Goal: Contribute content: Add original content to the website for others to see

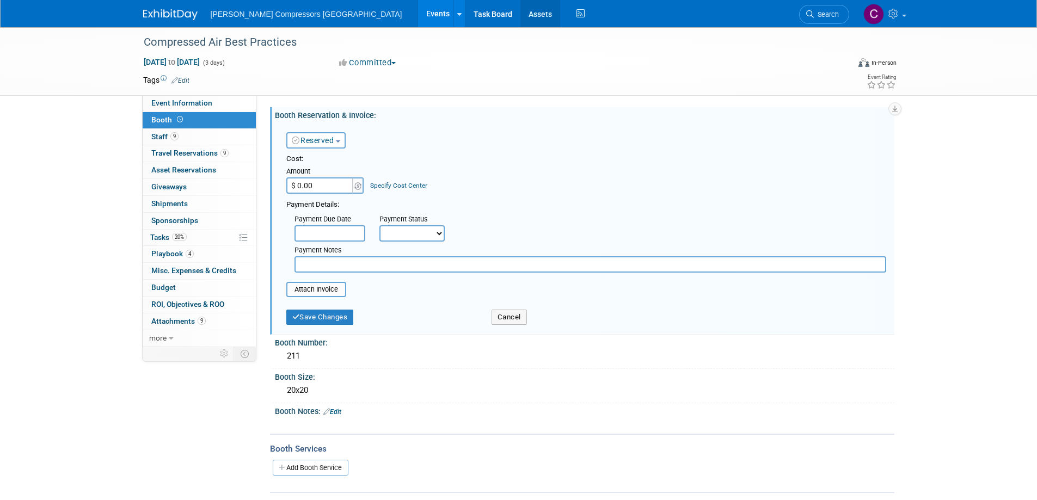
click at [521, 11] on link "Assets" at bounding box center [541, 13] width 40 height 27
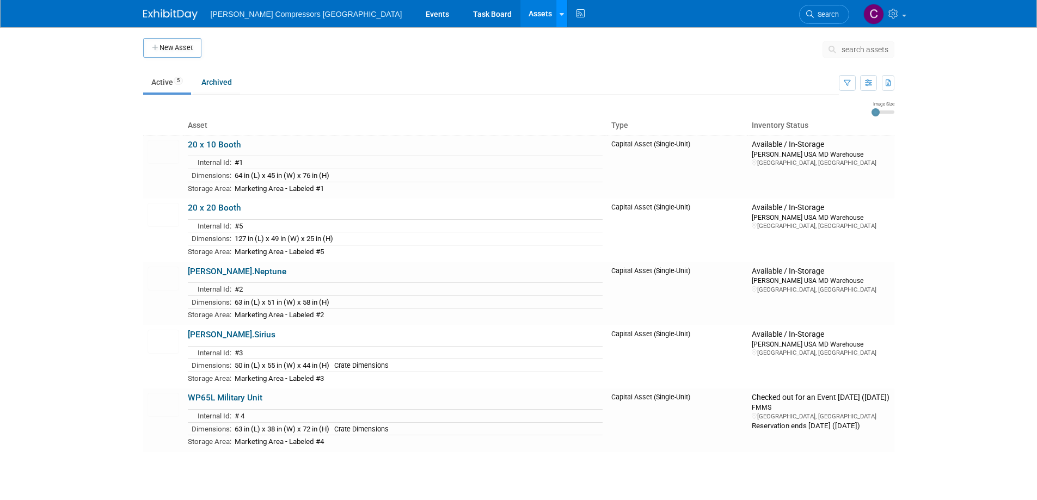
click at [560, 13] on icon at bounding box center [562, 14] width 4 height 7
click at [556, 66] on link "Bulk Upload Assets" at bounding box center [604, 70] width 96 height 17
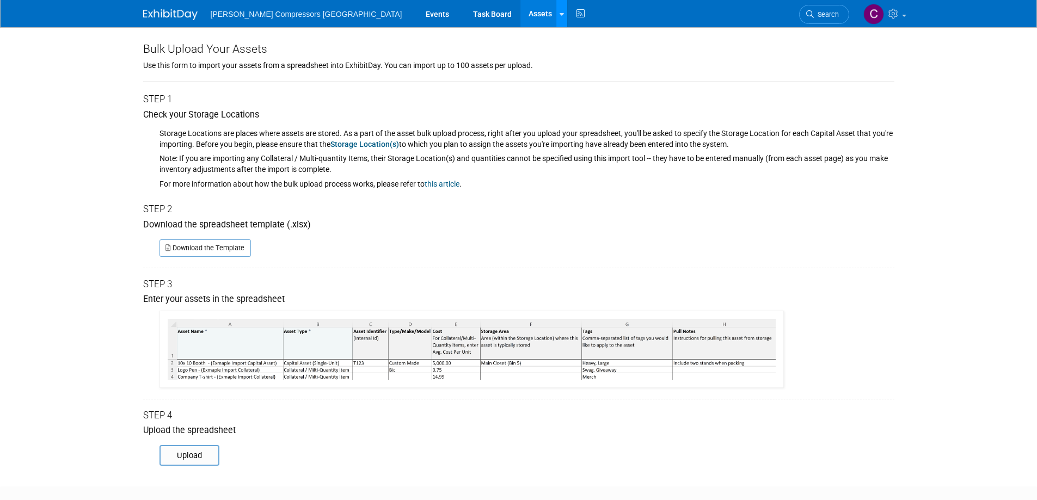
click at [560, 11] on icon at bounding box center [562, 14] width 4 height 7
click at [556, 40] on link "New Asset" at bounding box center [604, 39] width 96 height 15
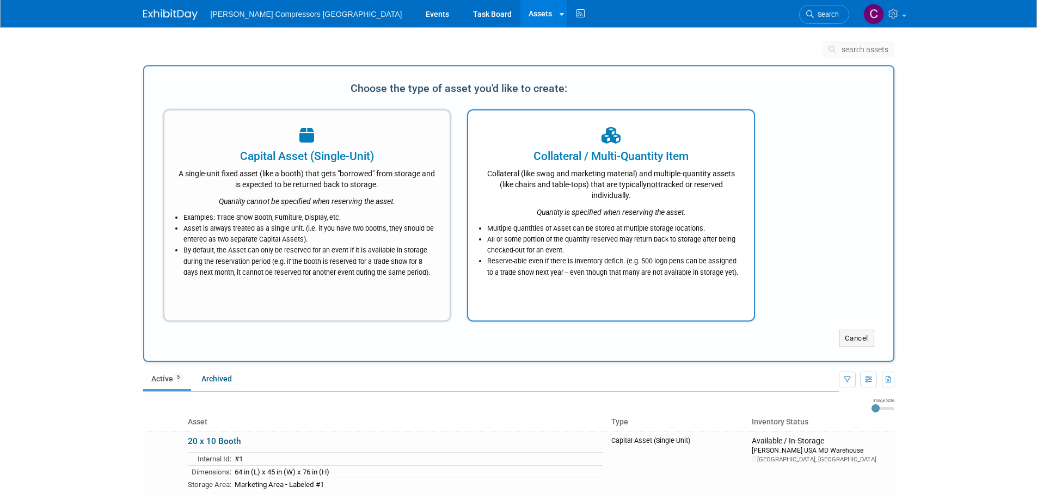
click at [601, 149] on div "Collateral / Multi-Quantity Item" at bounding box center [611, 156] width 259 height 16
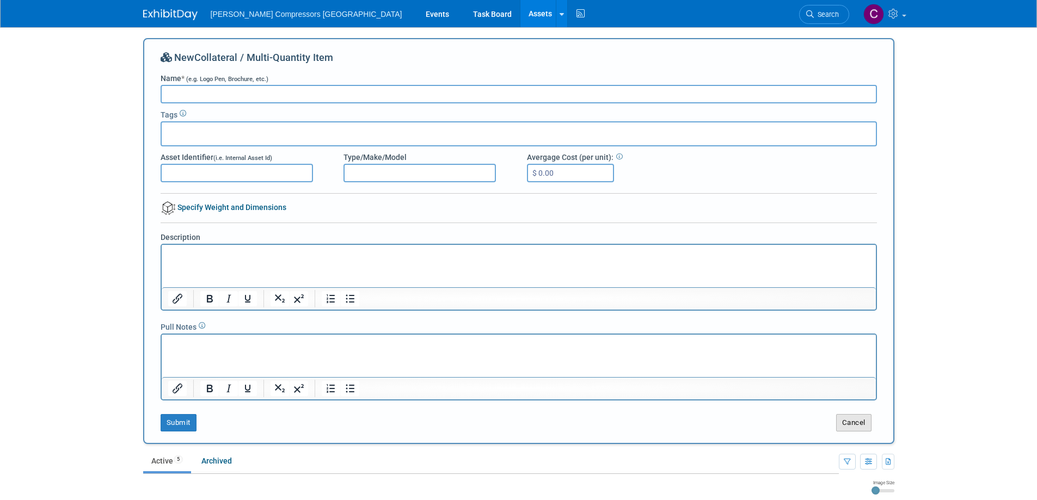
click at [854, 420] on button "Cancel" at bounding box center [853, 422] width 35 height 17
